Goal: Check status

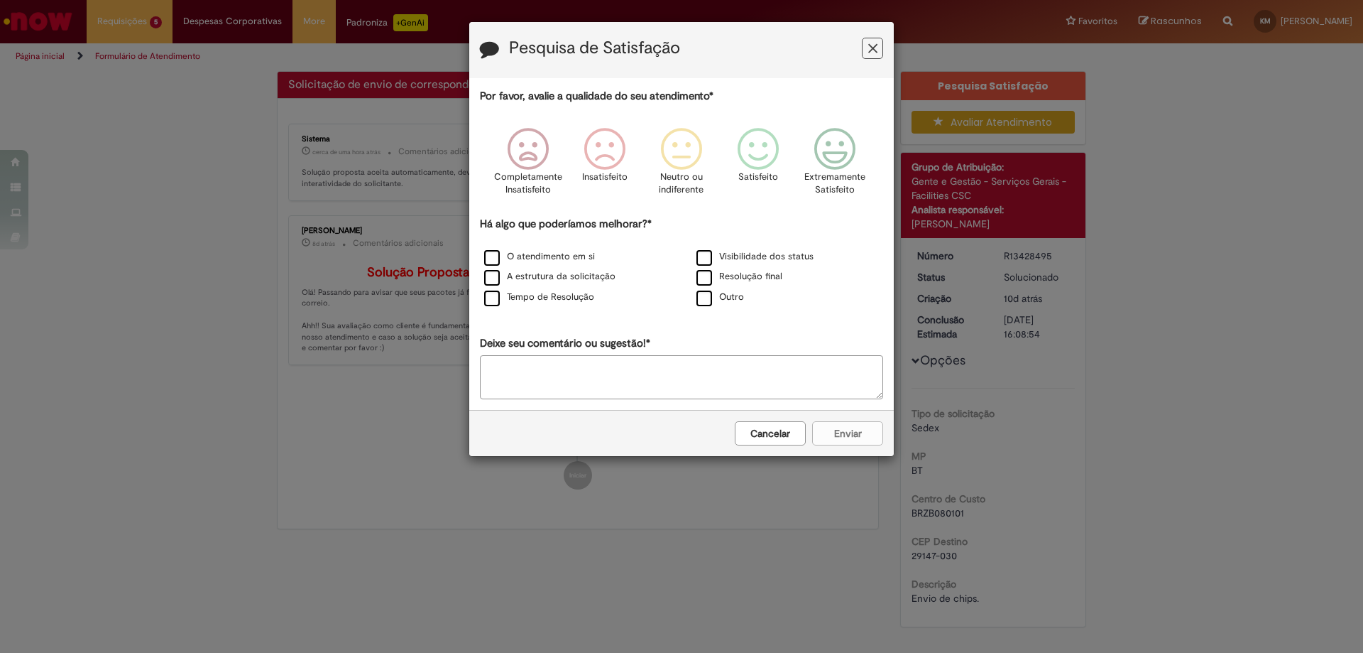
click at [878, 37] on div "Pesquisa de Satisfação" at bounding box center [681, 50] width 425 height 56
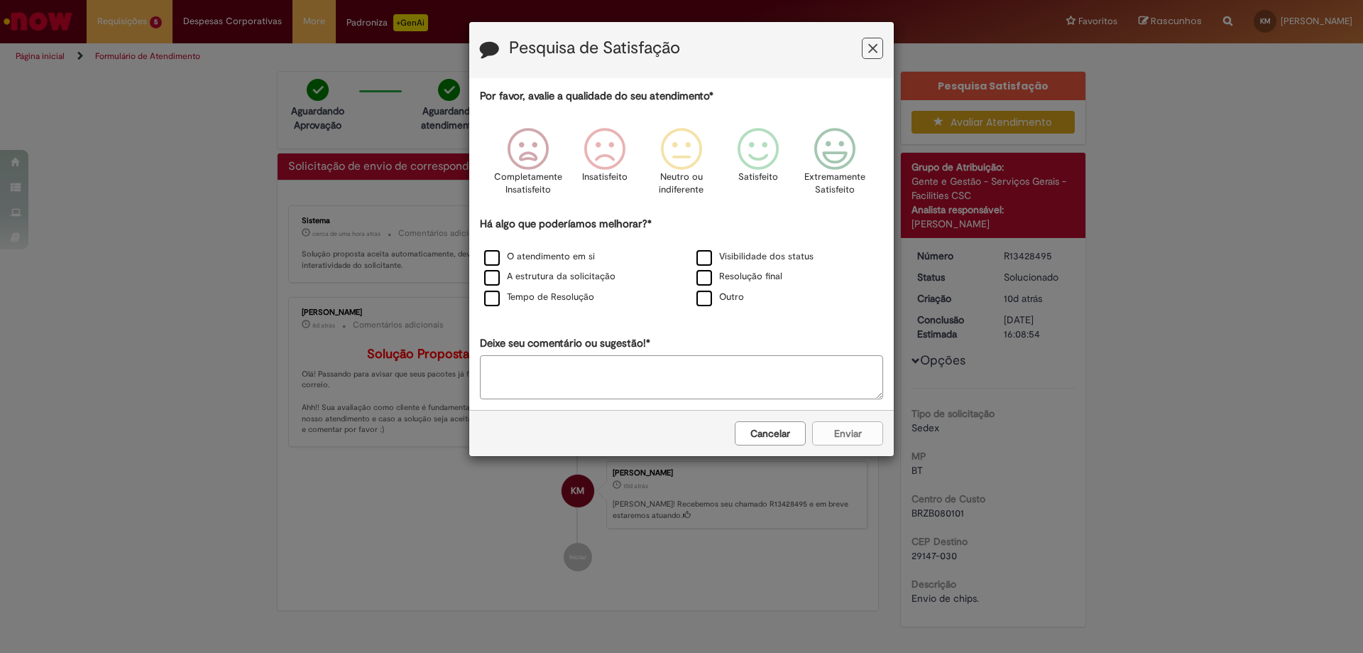
click at [877, 44] on icon "Feedback" at bounding box center [872, 48] width 9 height 15
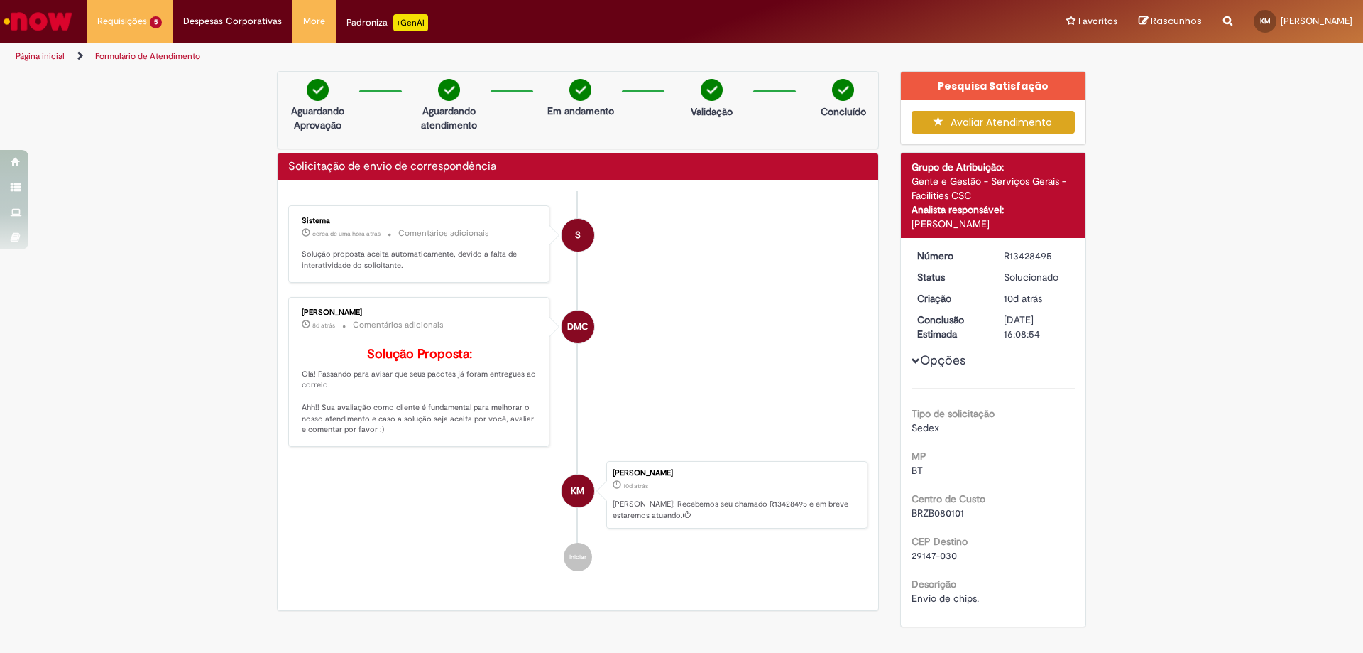
scroll to position [153, 0]
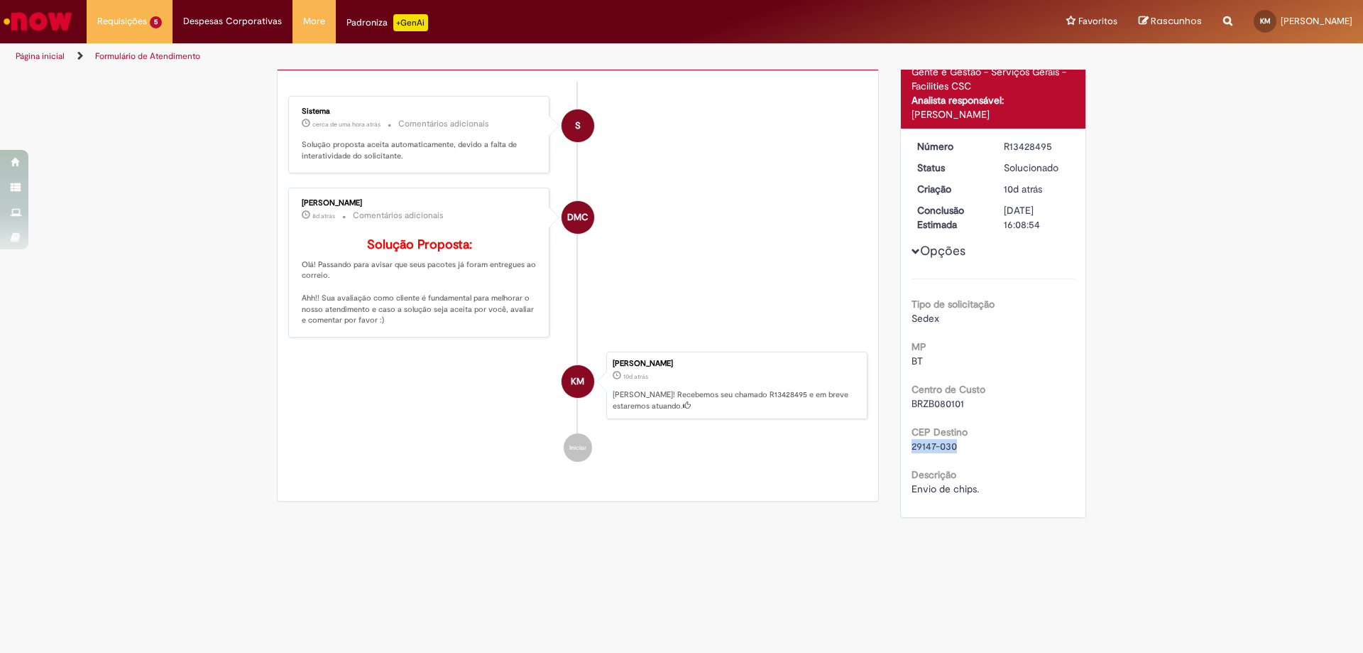
drag, startPoint x: 957, startPoint y: 405, endPoint x: 904, endPoint y: 401, distance: 53.4
click at [904, 401] on div "Número R13428495 Status Solucionado Criação 10d atrás 10 dias atrás Conclusão E…" at bounding box center [993, 323] width 185 height 388
copy span "29147-030"
click at [979, 439] on div "29147-030" at bounding box center [994, 446] width 164 height 14
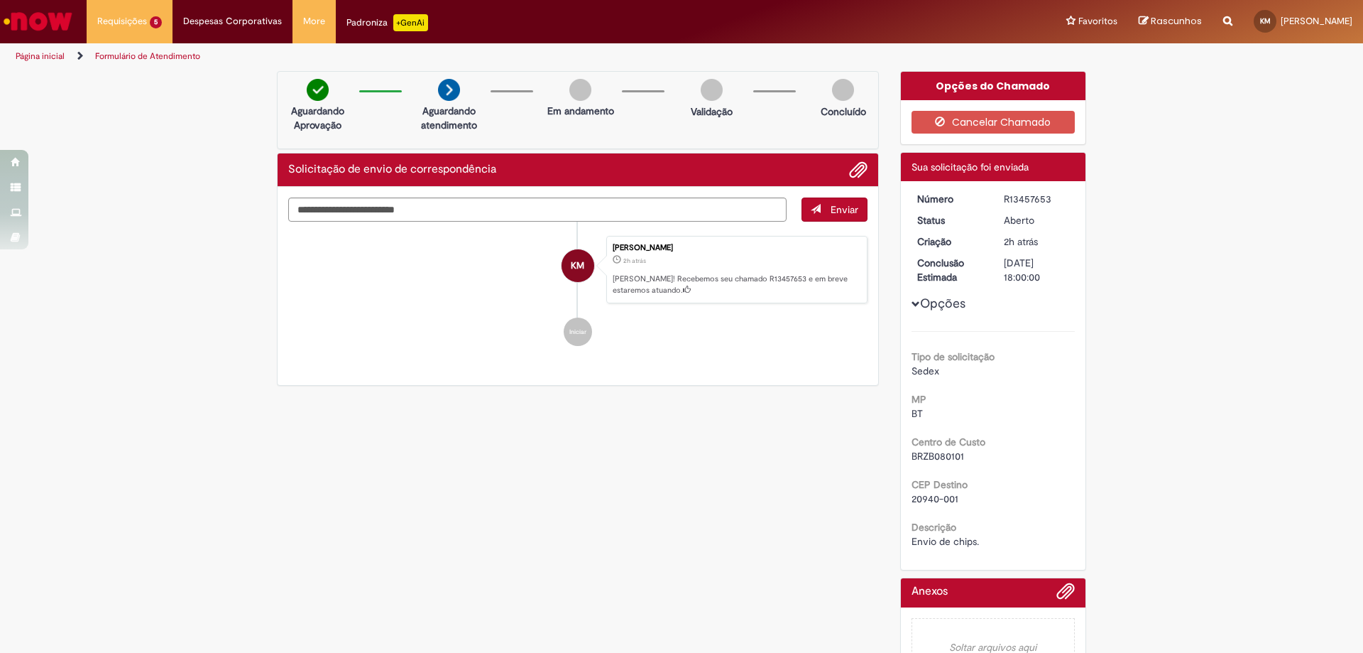
scroll to position [42, 0]
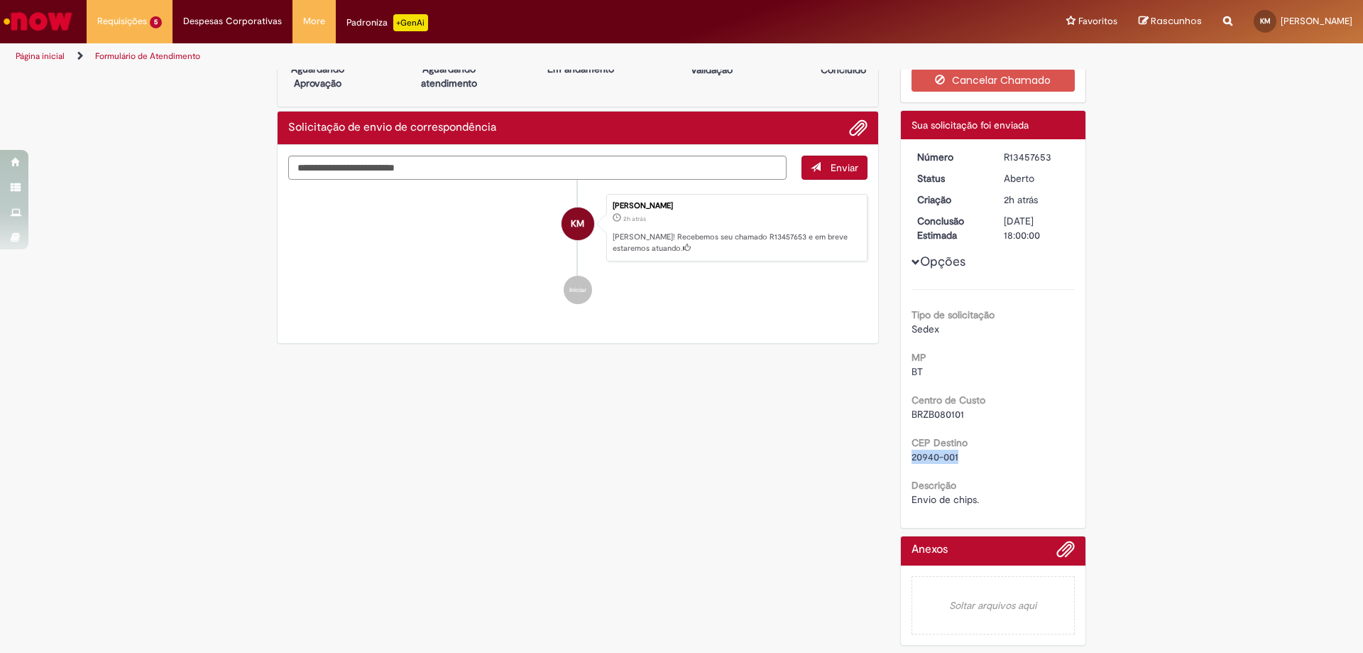
drag, startPoint x: 964, startPoint y: 456, endPoint x: 906, endPoint y: 456, distance: 57.5
click at [912, 456] on div "20940-001" at bounding box center [994, 457] width 164 height 14
copy span "20940-001"
click at [962, 366] on div "BT" at bounding box center [994, 371] width 164 height 14
